Goal: Find specific page/section: Find specific page/section

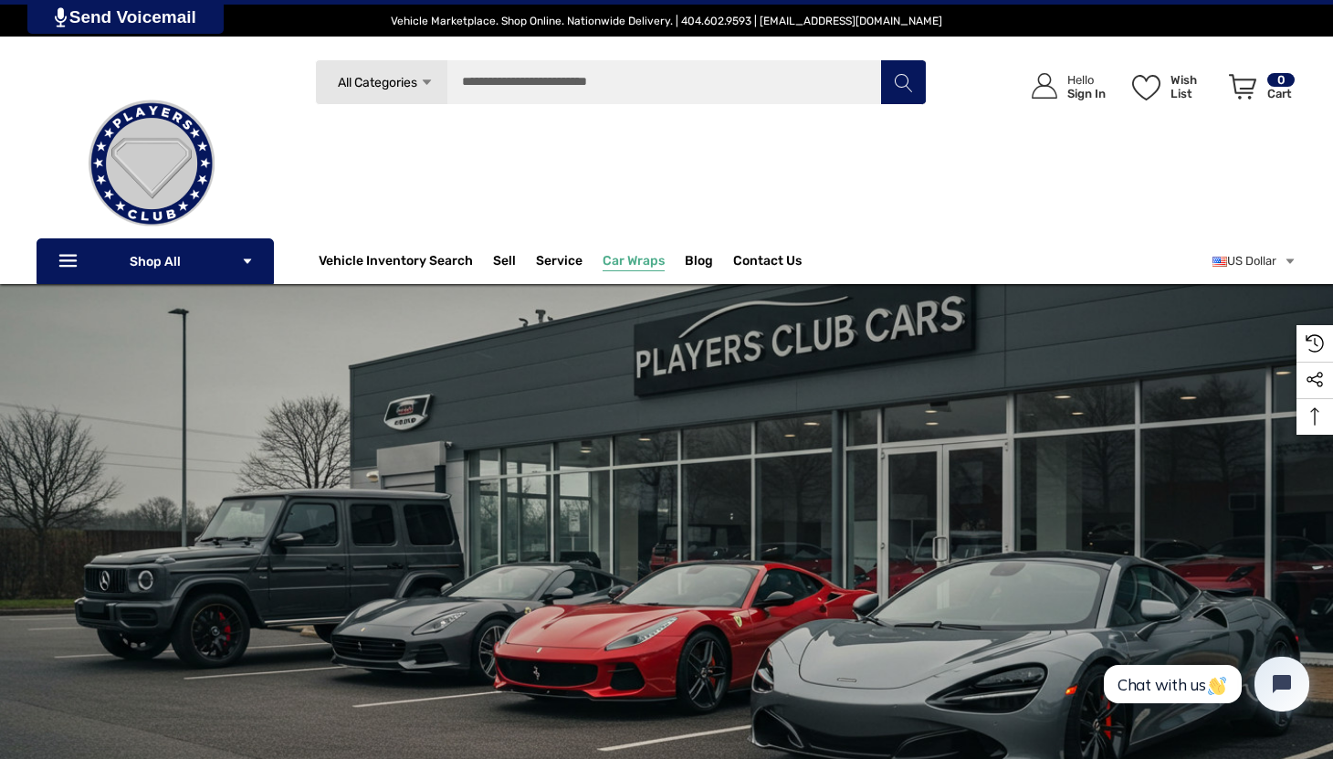
click at [625, 258] on span "Car Wraps" at bounding box center [634, 263] width 62 height 20
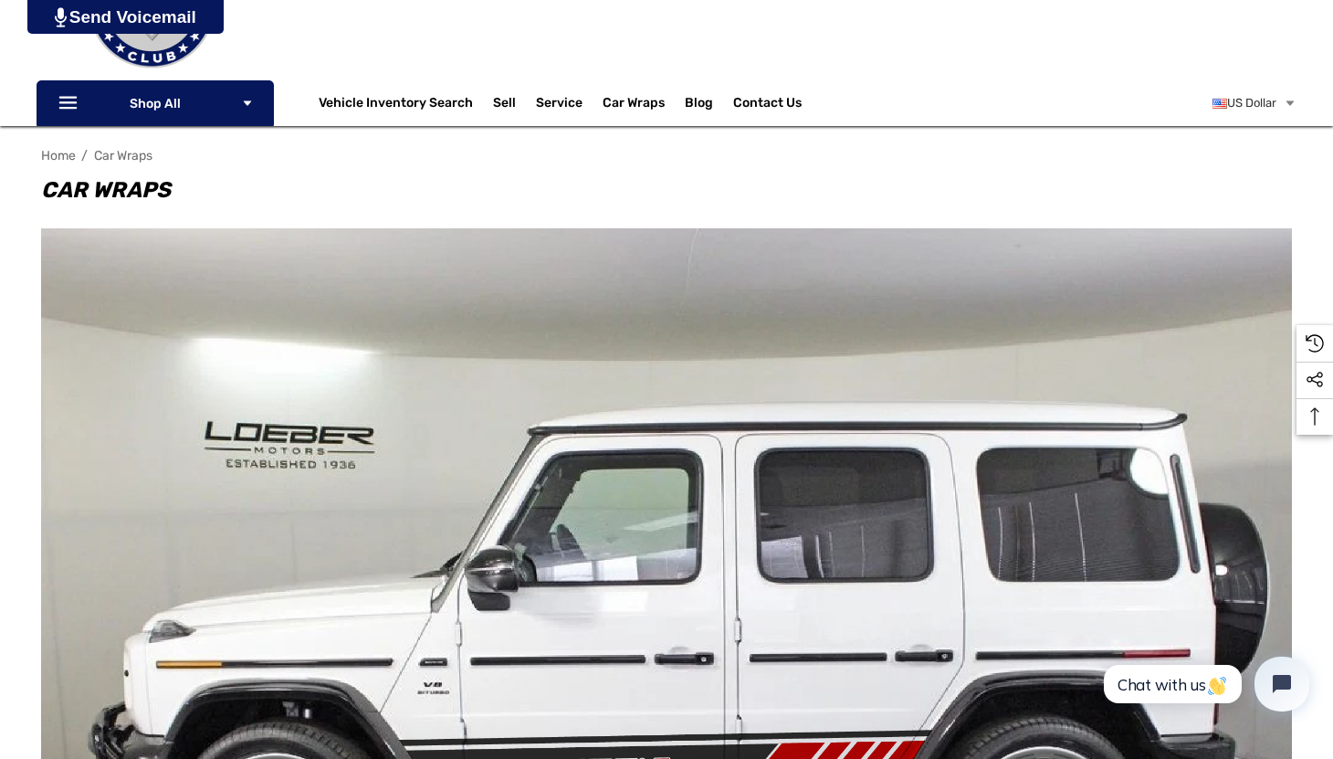
scroll to position [160, 0]
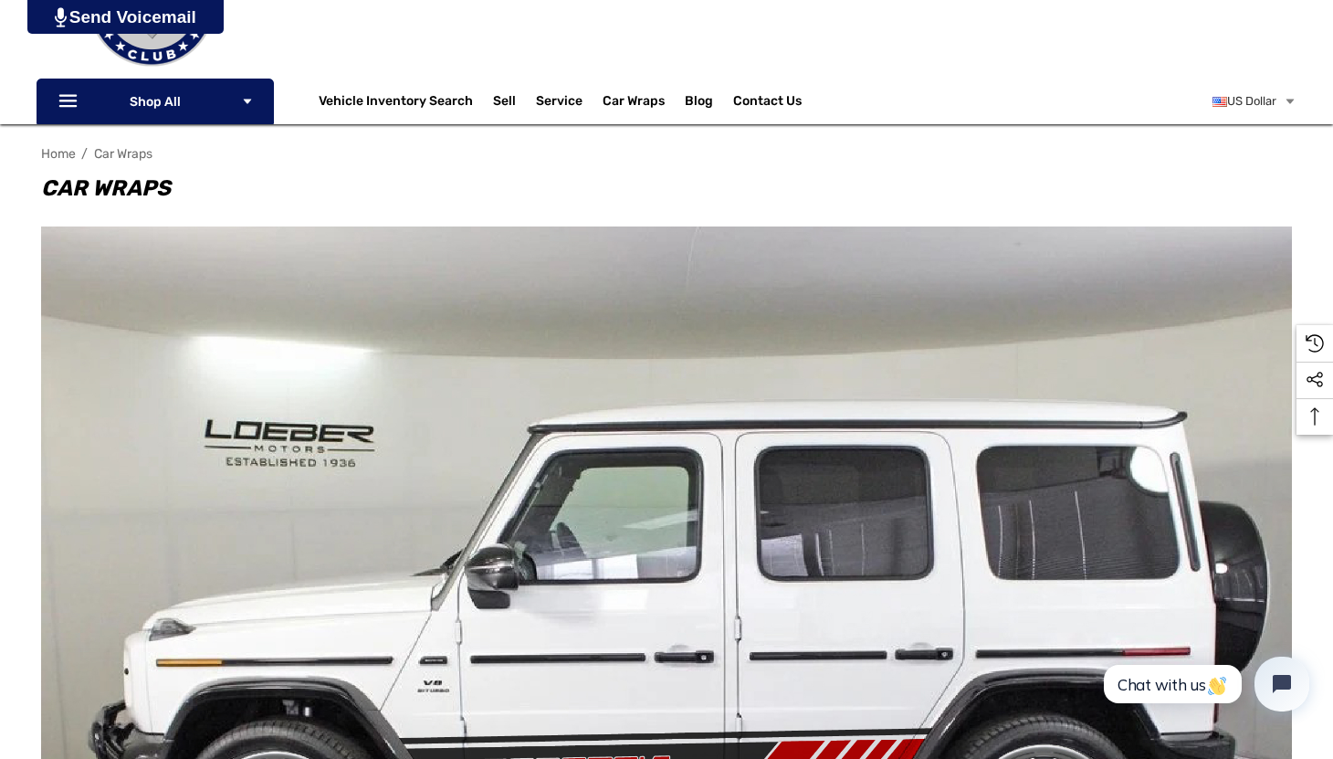
click at [3, 276] on div "Home Car Wraps Car Wraps Looking to customize your ride with a vehicle wrap? We…" at bounding box center [666, 725] width 1333 height 1174
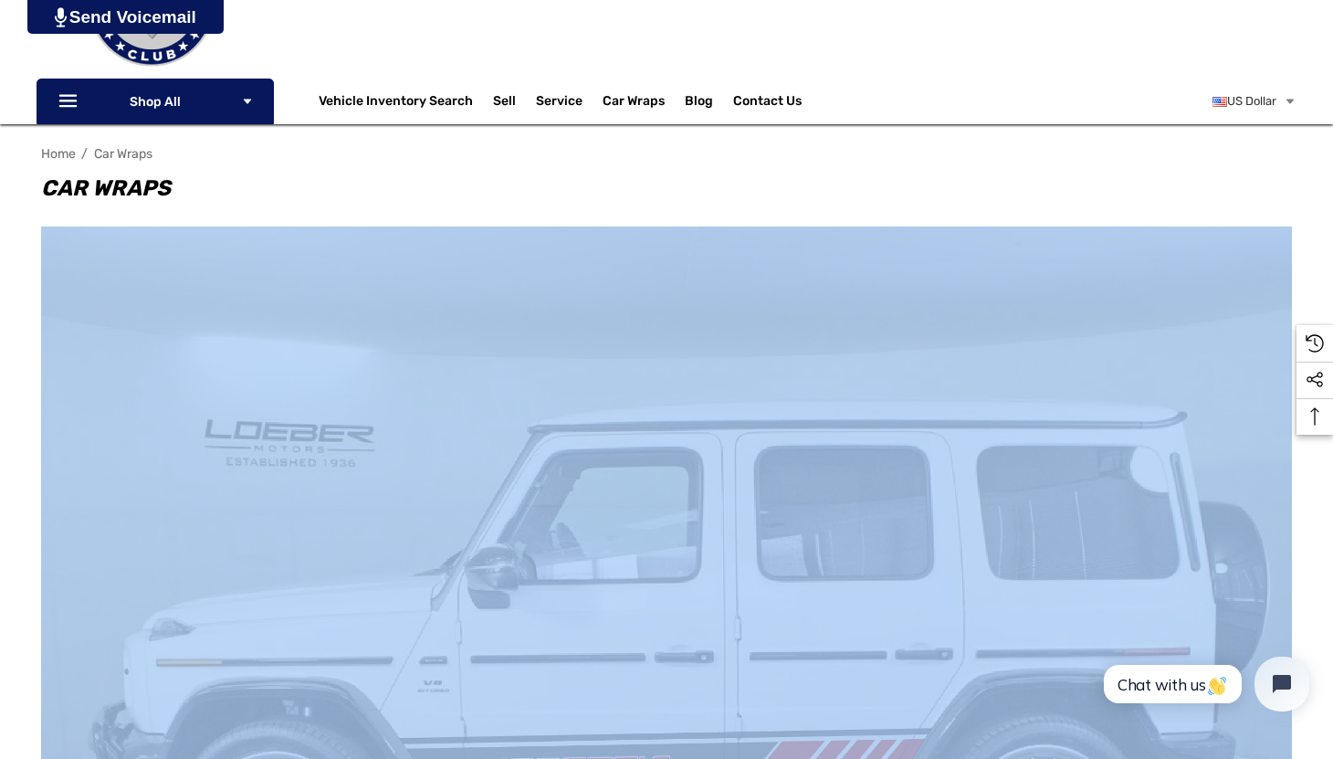
click at [3, 276] on div "Home Car Wraps Car Wraps Looking to customize your ride with a vehicle wrap? We…" at bounding box center [666, 725] width 1333 height 1174
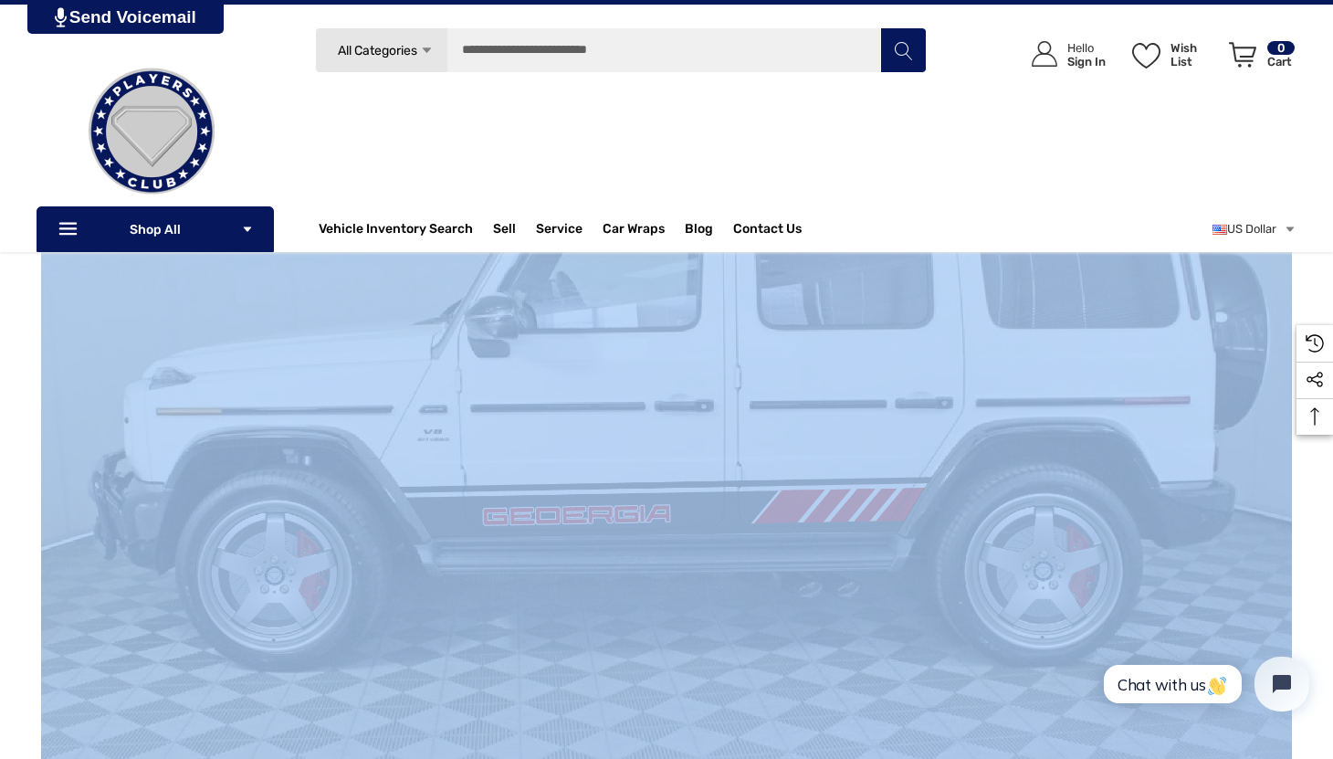
scroll to position [0, 0]
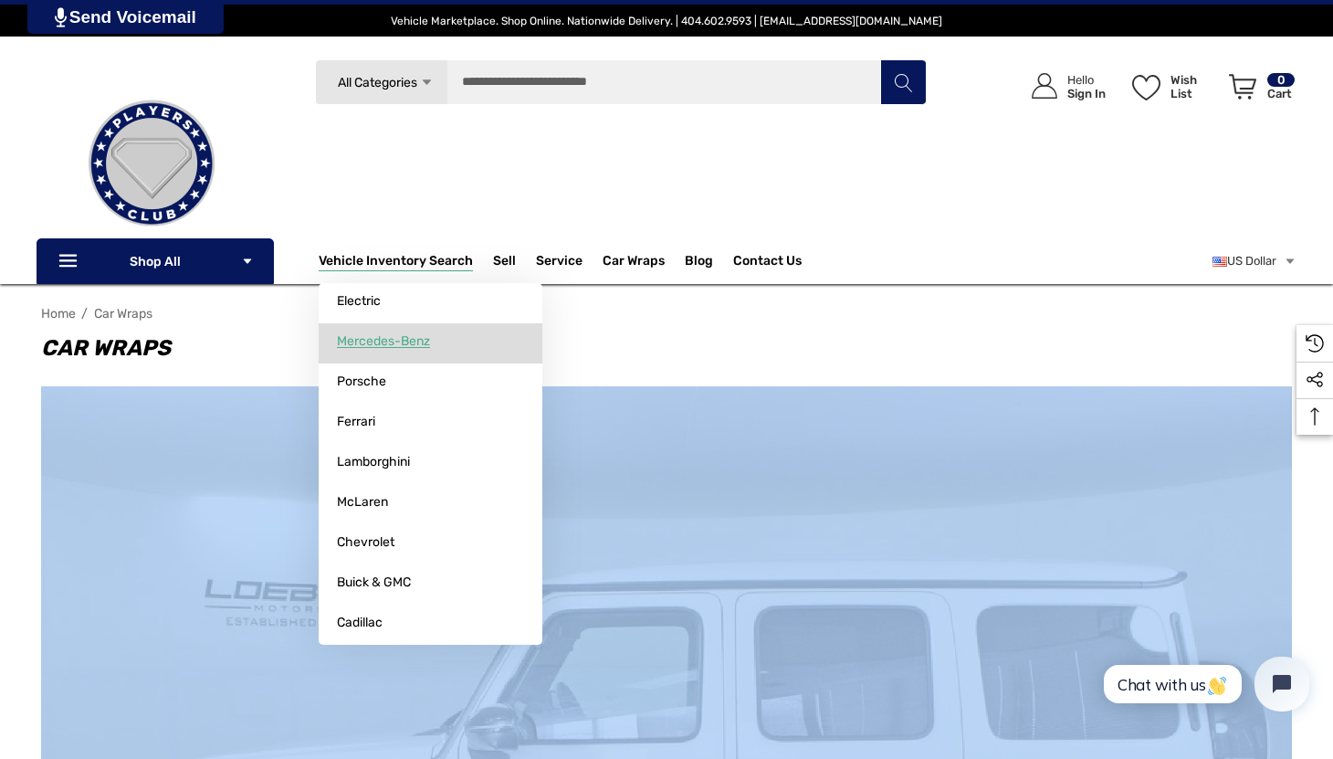
click at [392, 352] on link "Mercedes-Benz" at bounding box center [431, 341] width 224 height 37
